Goal: Task Accomplishment & Management: Manage account settings

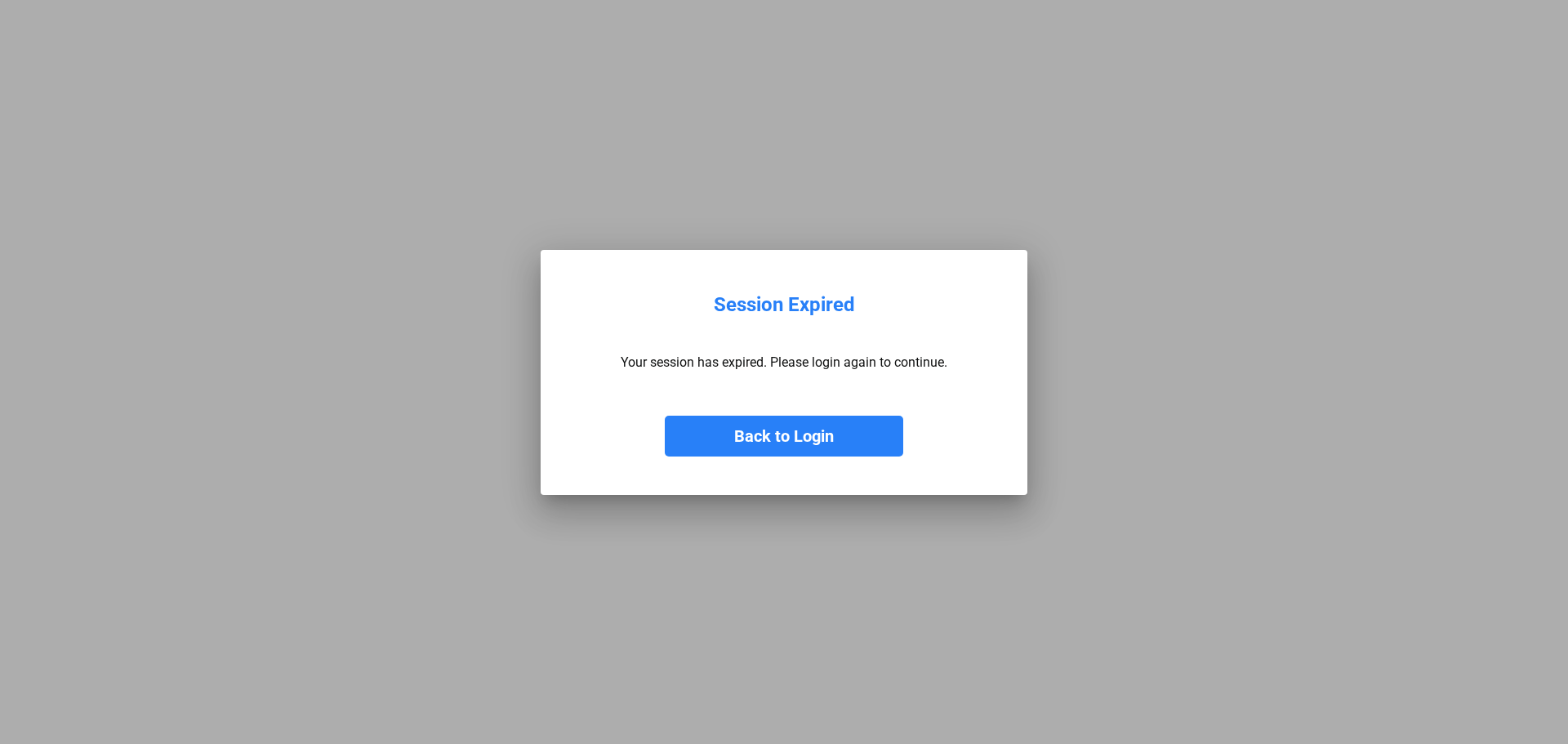
click at [863, 426] on button "Back to Login" at bounding box center [784, 436] width 238 height 40
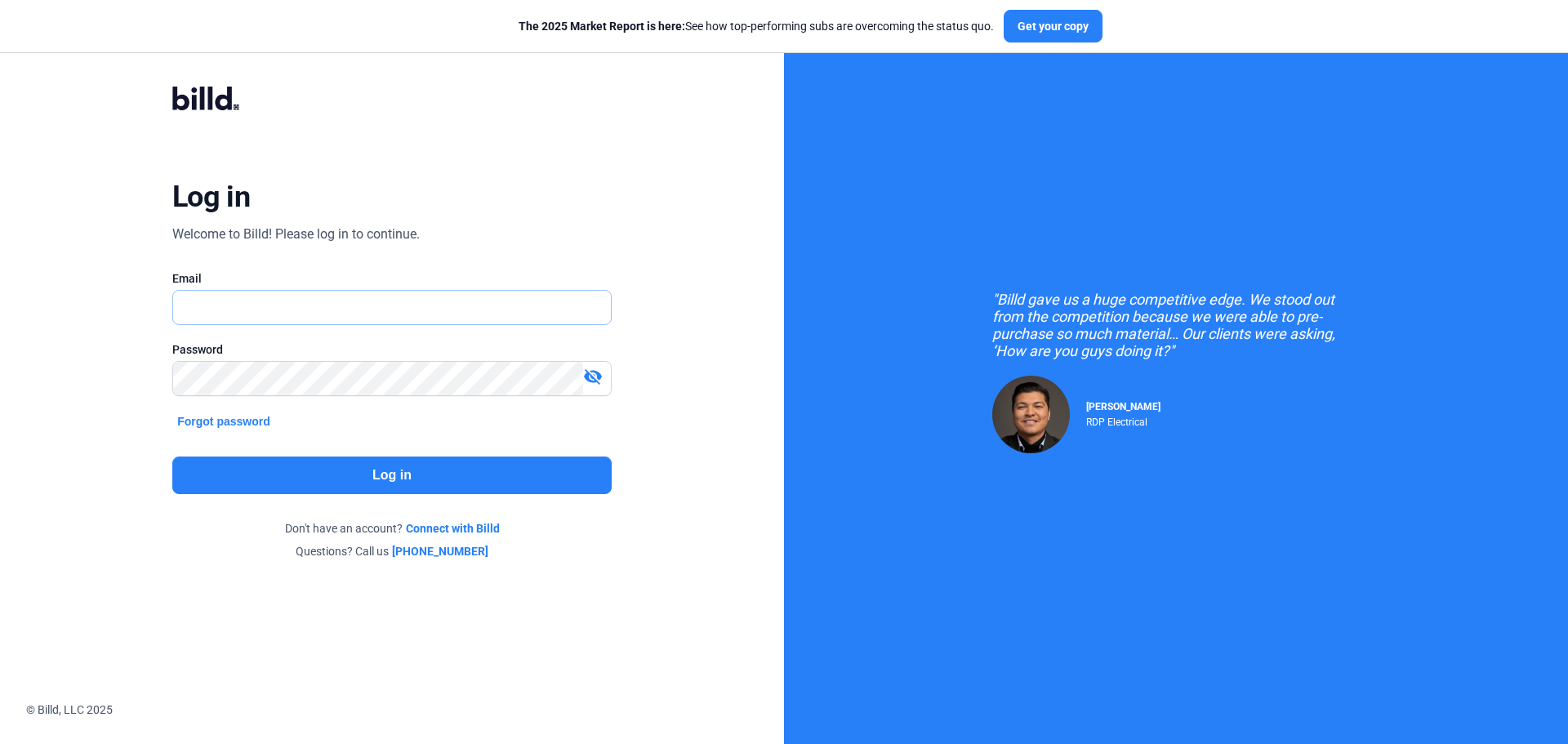
type input "[EMAIL_ADDRESS][DOMAIN_NAME]"
click at [419, 483] on button "Log in" at bounding box center [392, 475] width 439 height 38
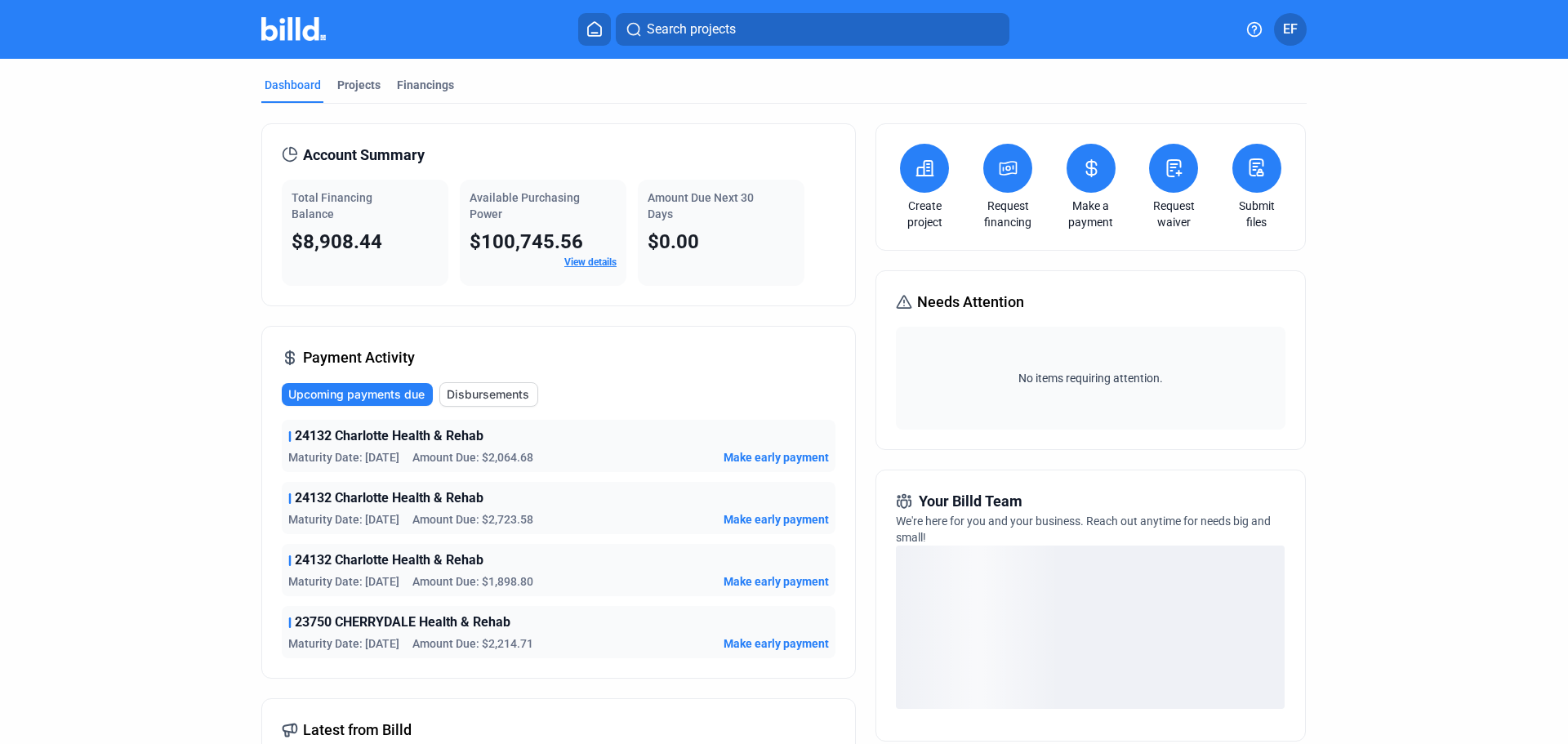
click at [366, 394] on span "Upcoming payments due" at bounding box center [356, 394] width 136 height 17
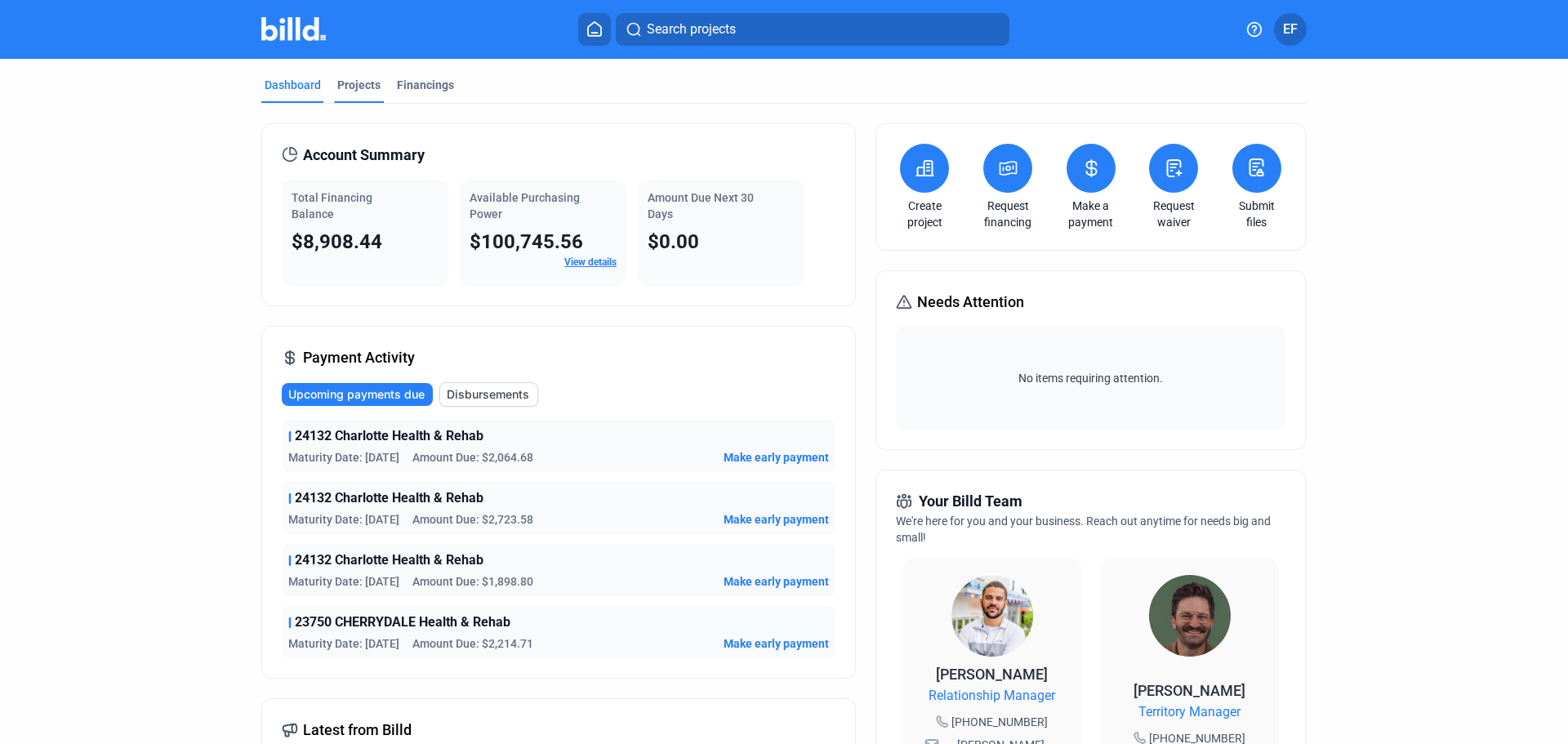
click at [358, 85] on div "Projects" at bounding box center [358, 84] width 43 height 17
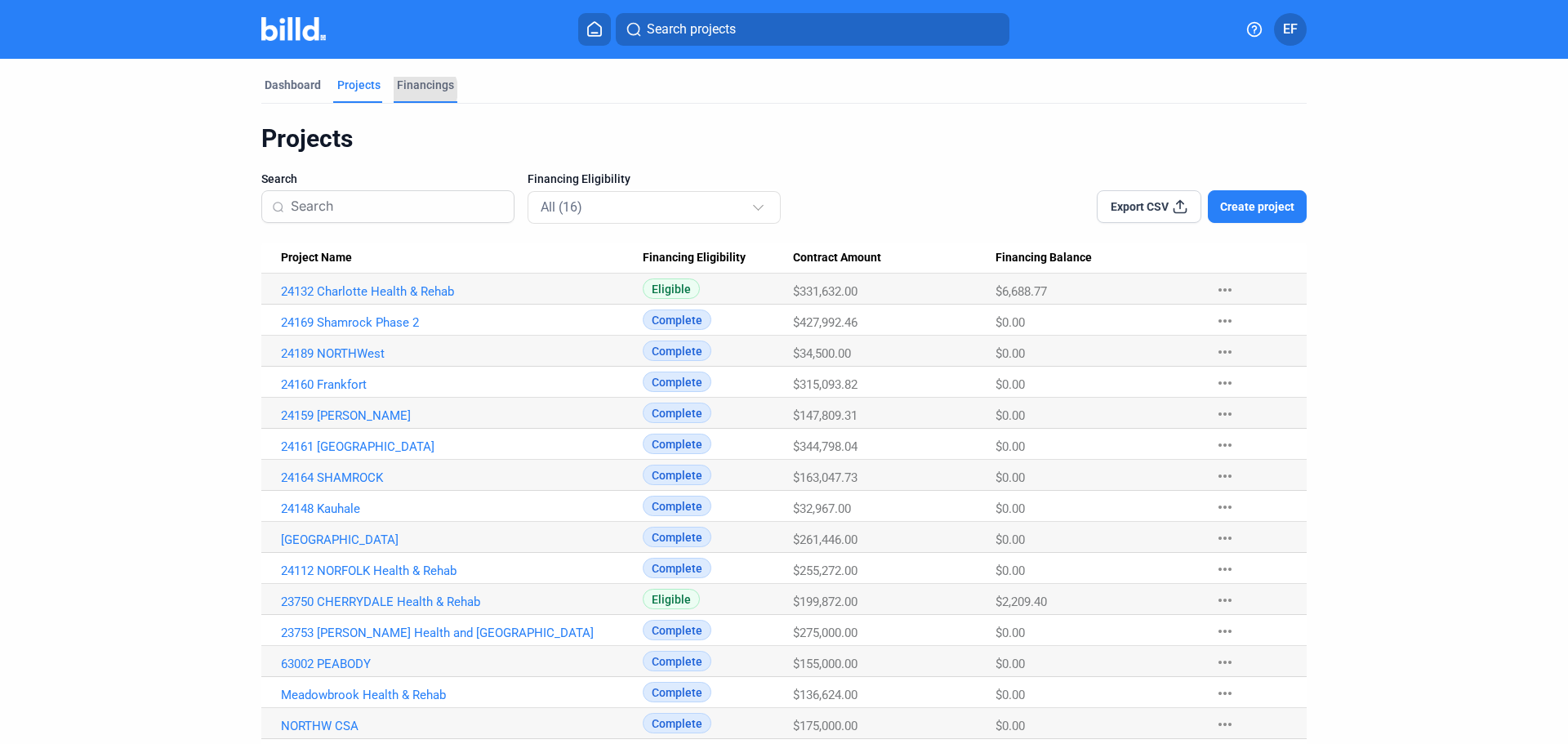
click at [415, 90] on div "Financings" at bounding box center [425, 84] width 57 height 17
